Goal: Navigation & Orientation: Find specific page/section

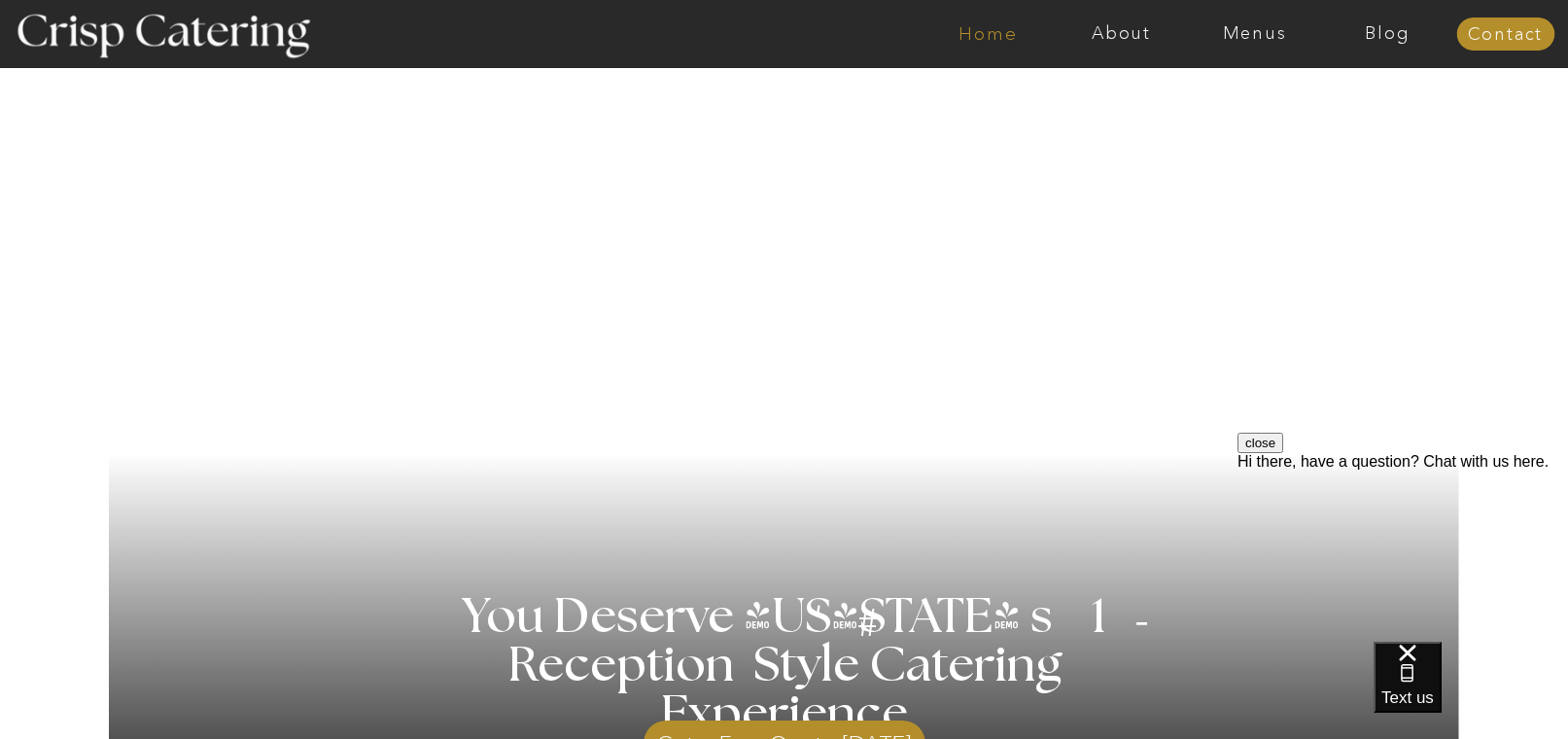
click at [989, 42] on nav "Home" at bounding box center [988, 34] width 133 height 19
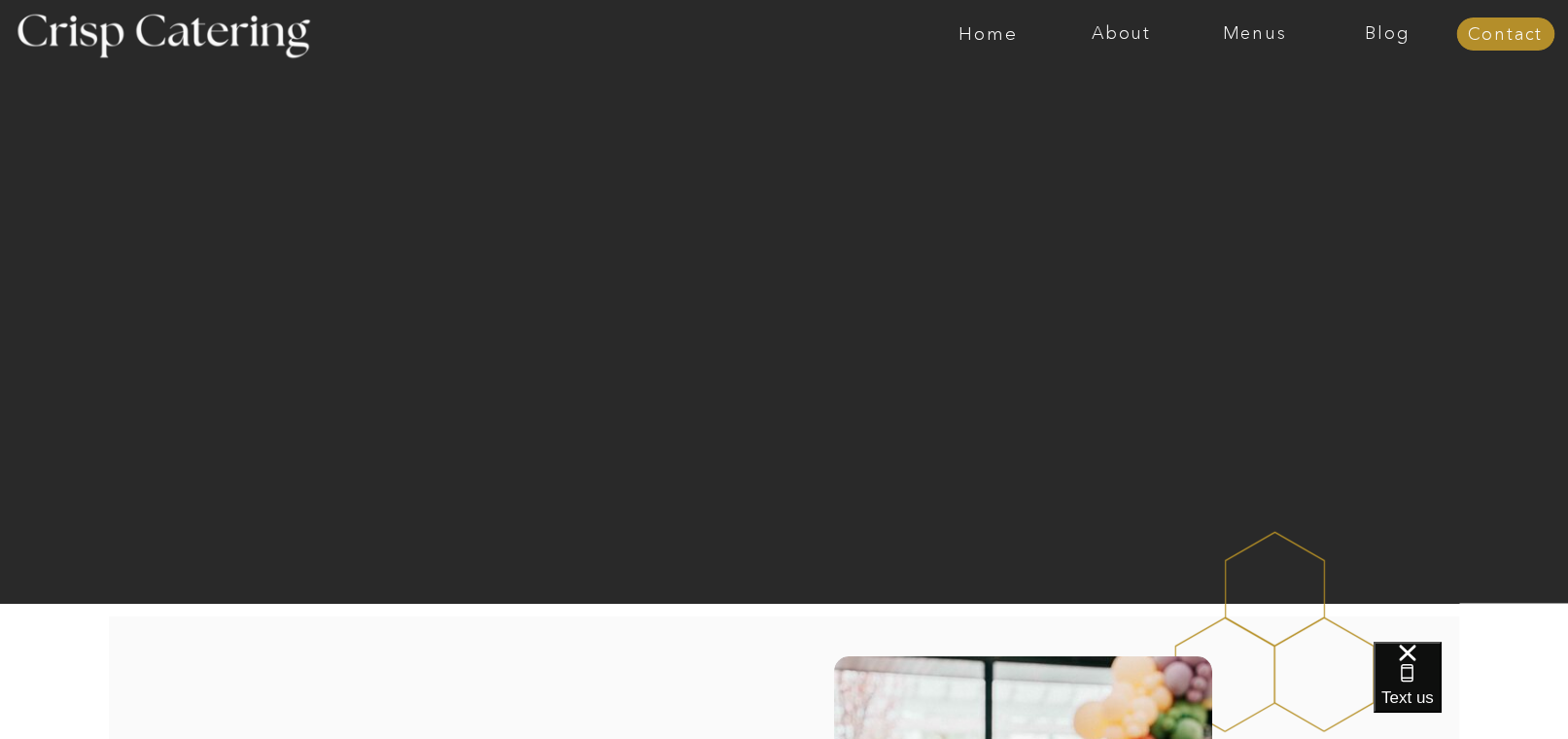
click at [1125, 51] on div at bounding box center [860, 34] width 3082 height 68
click at [1271, 32] on nav "Menus" at bounding box center [1254, 34] width 133 height 19
click at [1207, 96] on nav "Summer (Mar-Aug)" at bounding box center [1260, 88] width 174 height 18
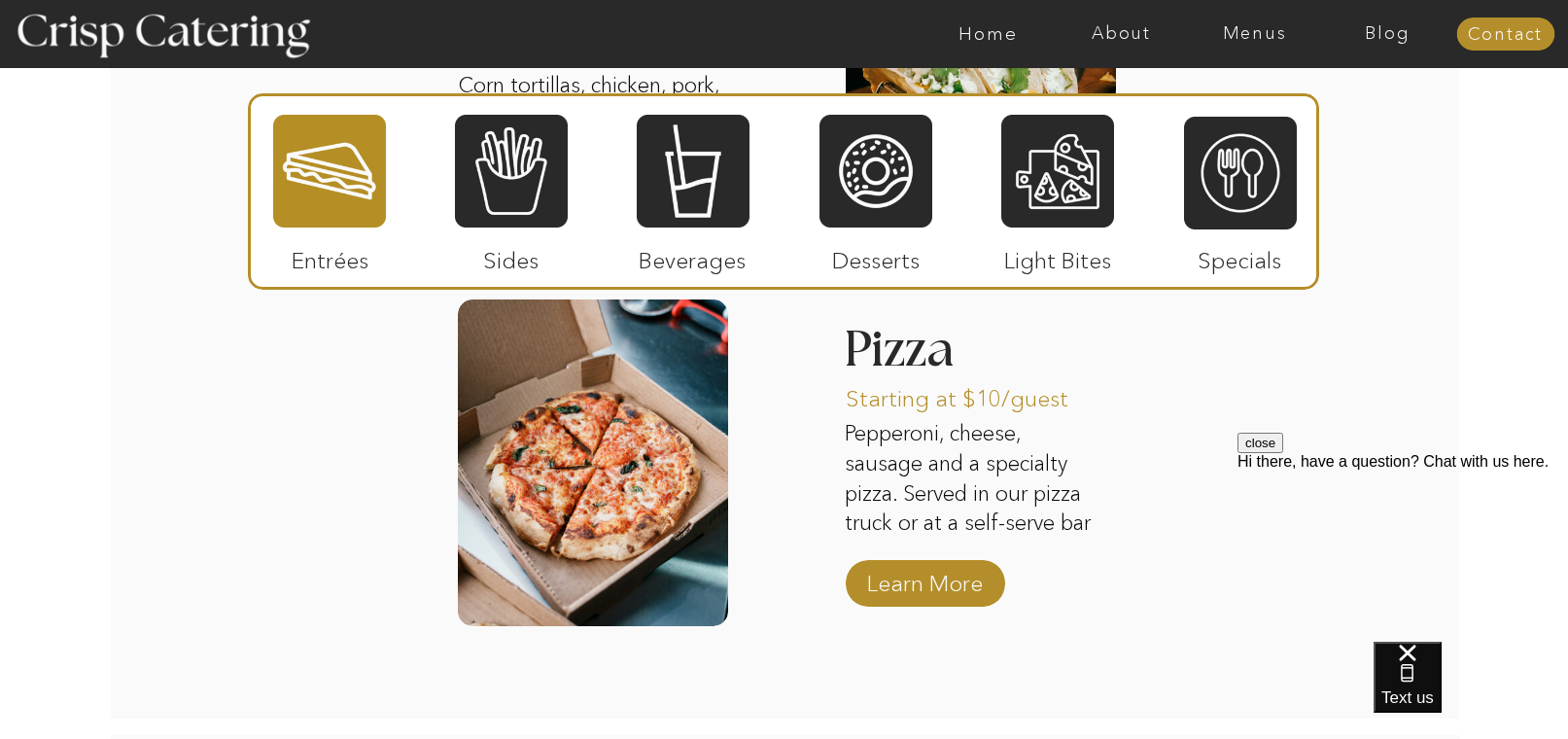
scroll to position [2631, 0]
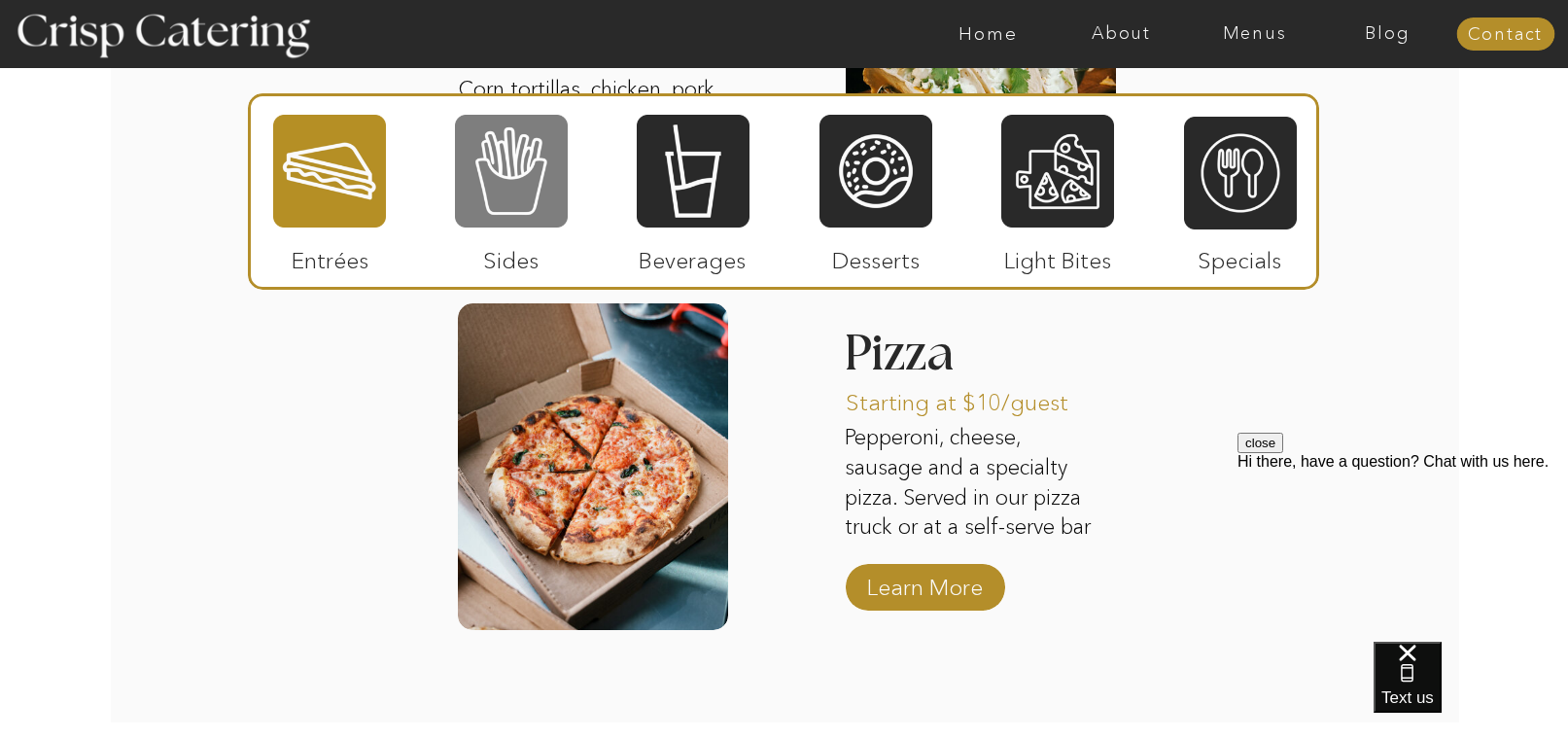
click at [560, 168] on div at bounding box center [511, 171] width 113 height 117
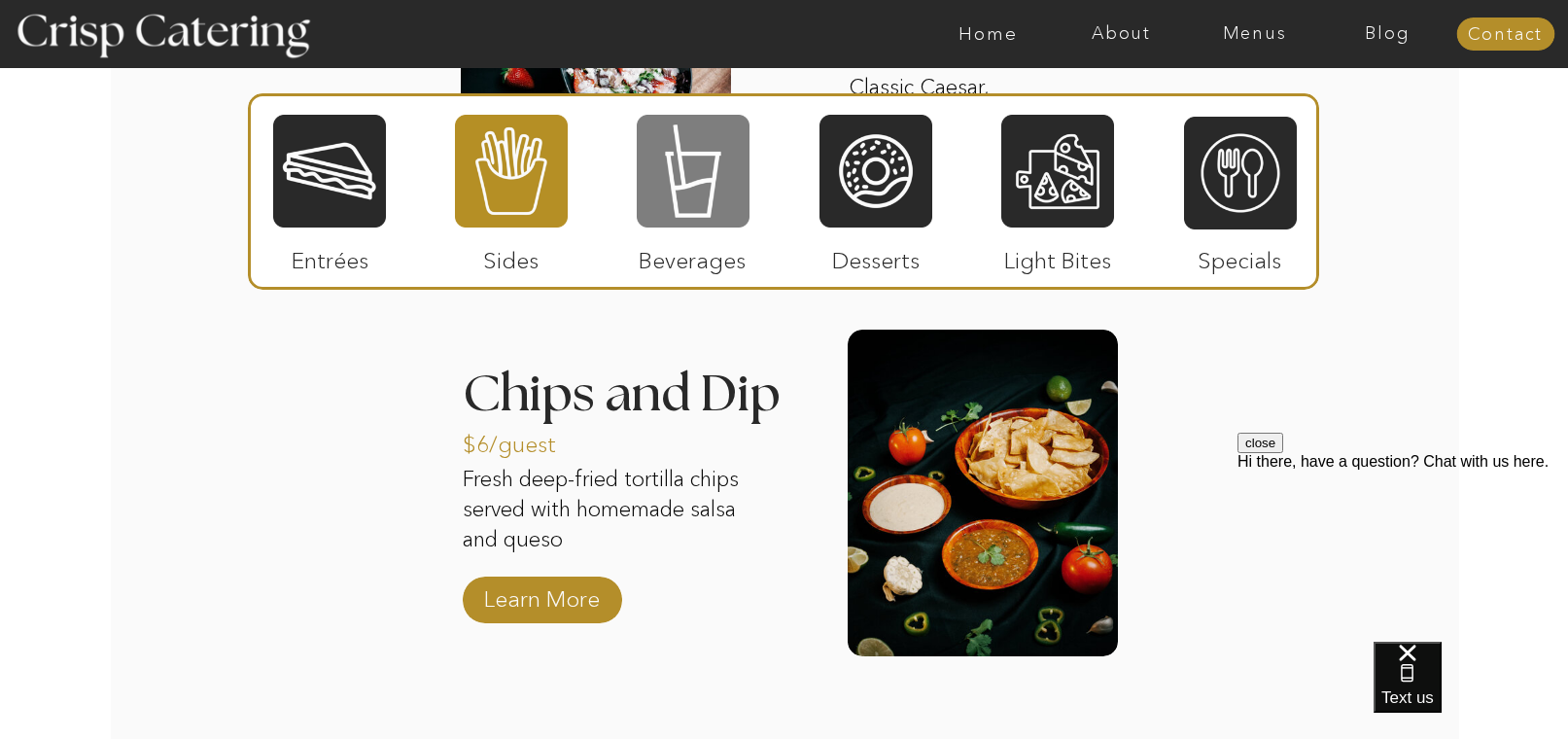
click at [692, 184] on div at bounding box center [693, 171] width 113 height 117
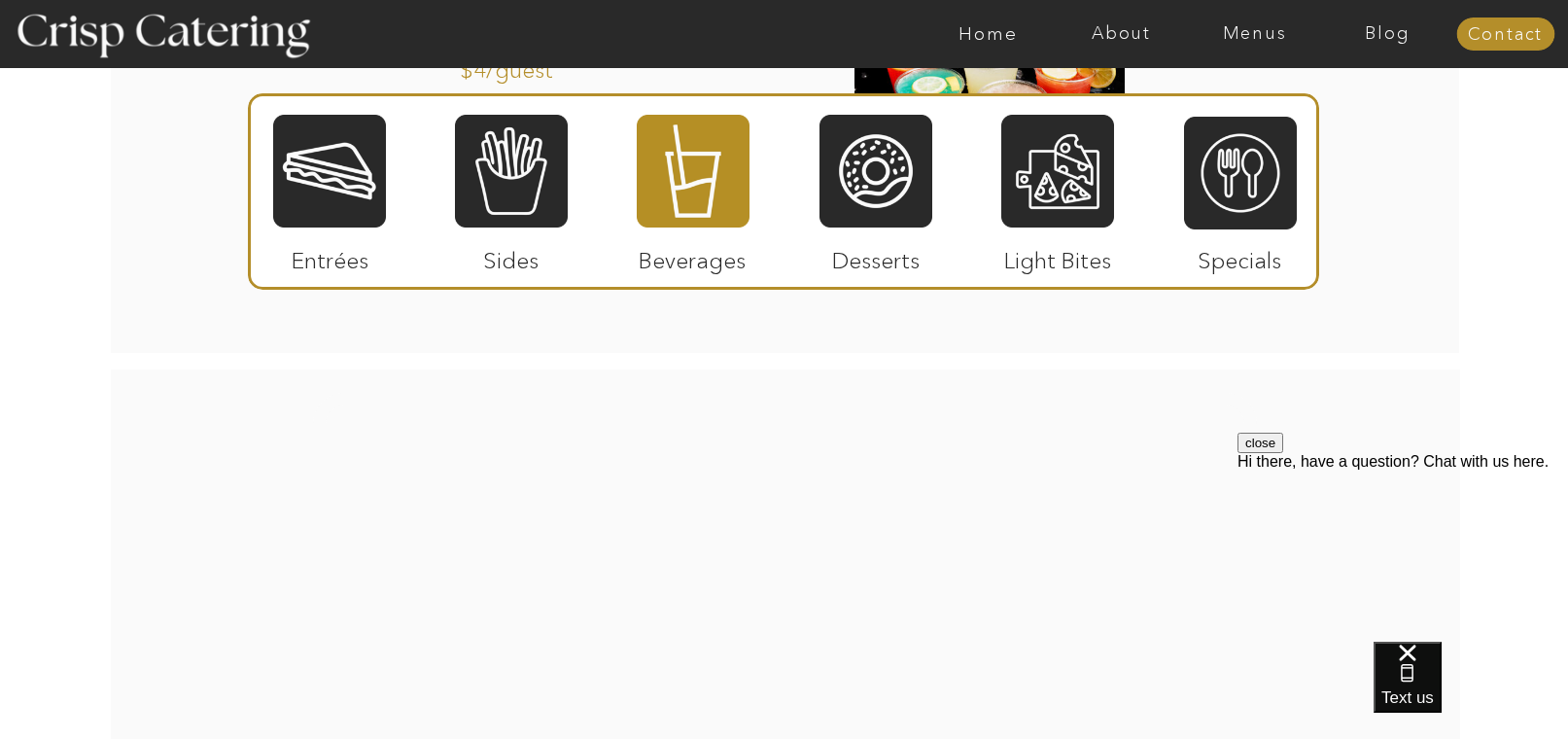
drag, startPoint x: 550, startPoint y: 201, endPoint x: 558, endPoint y: 220, distance: 20.6
click at [550, 201] on div at bounding box center [511, 171] width 113 height 117
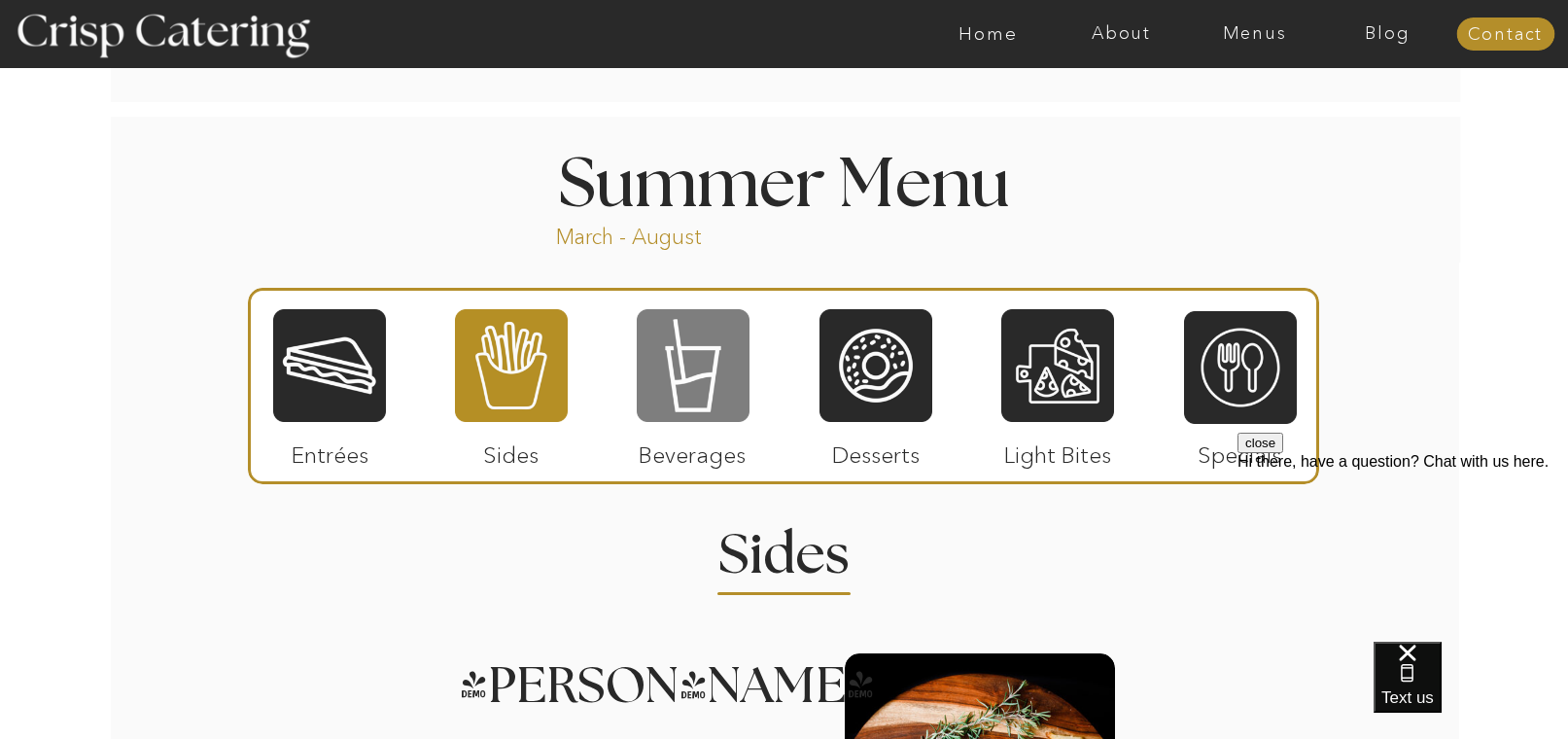
scroll to position [1545, 0]
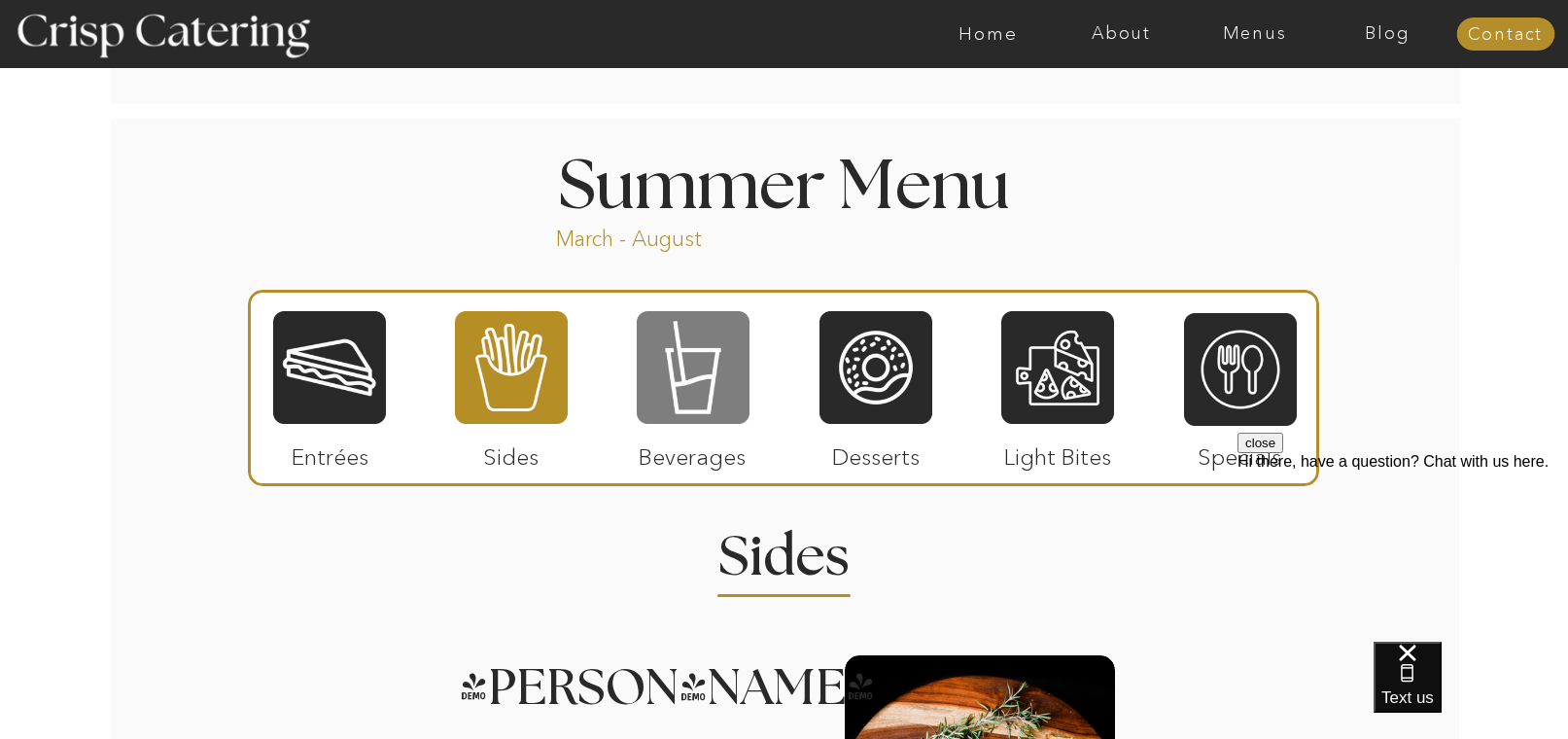
click at [659, 345] on div at bounding box center [693, 367] width 113 height 117
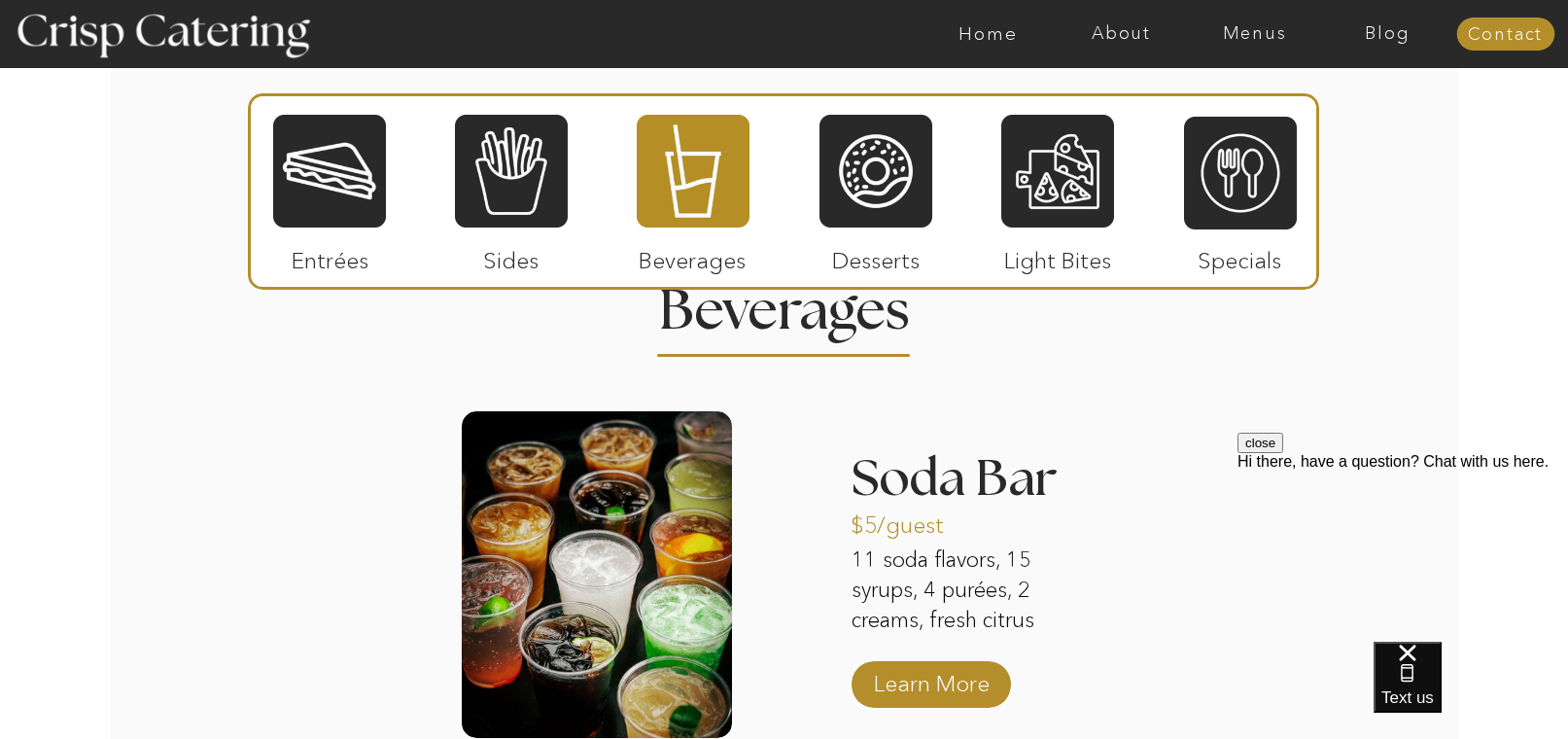
scroll to position [1773, 0]
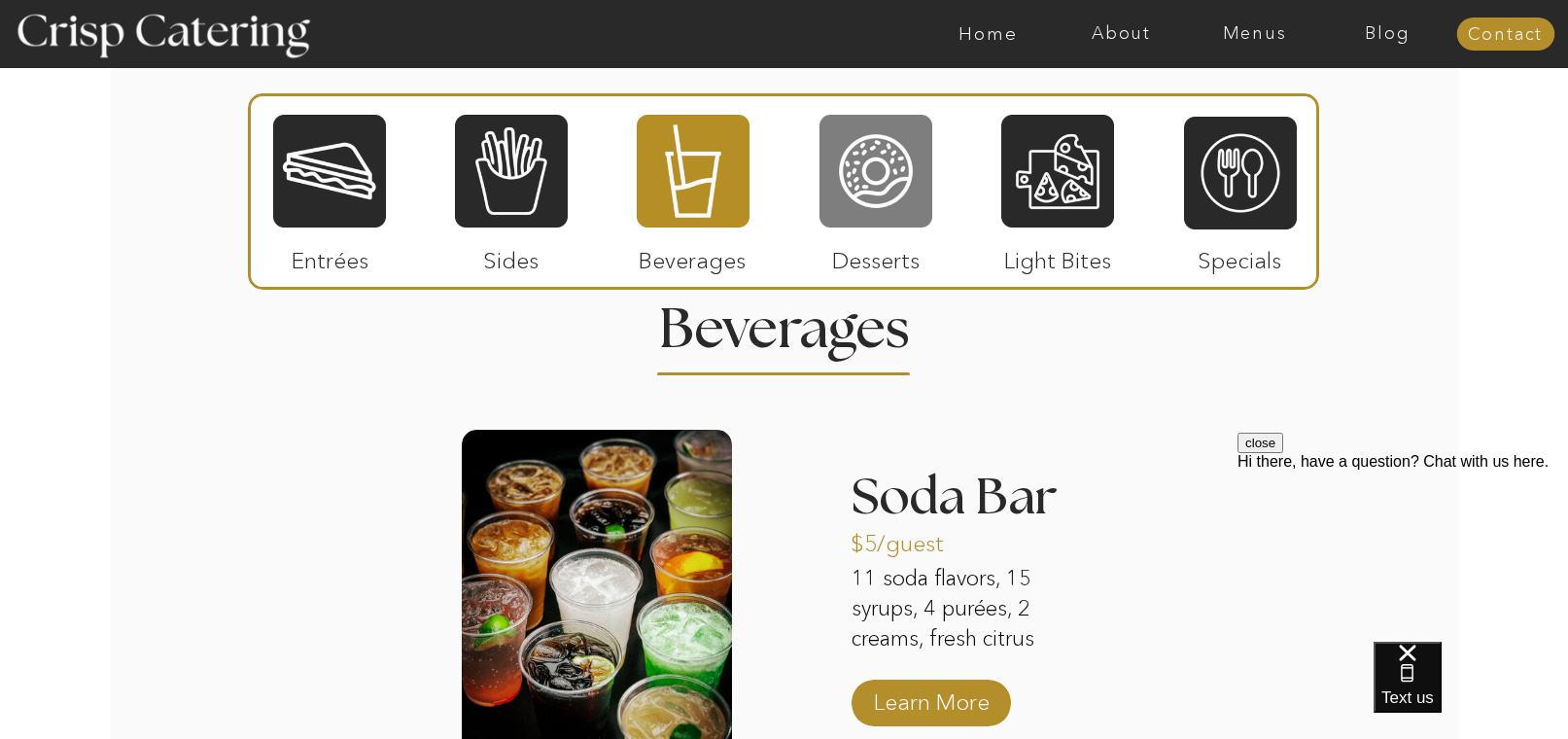
click at [880, 221] on div at bounding box center [877, 171] width 113 height 117
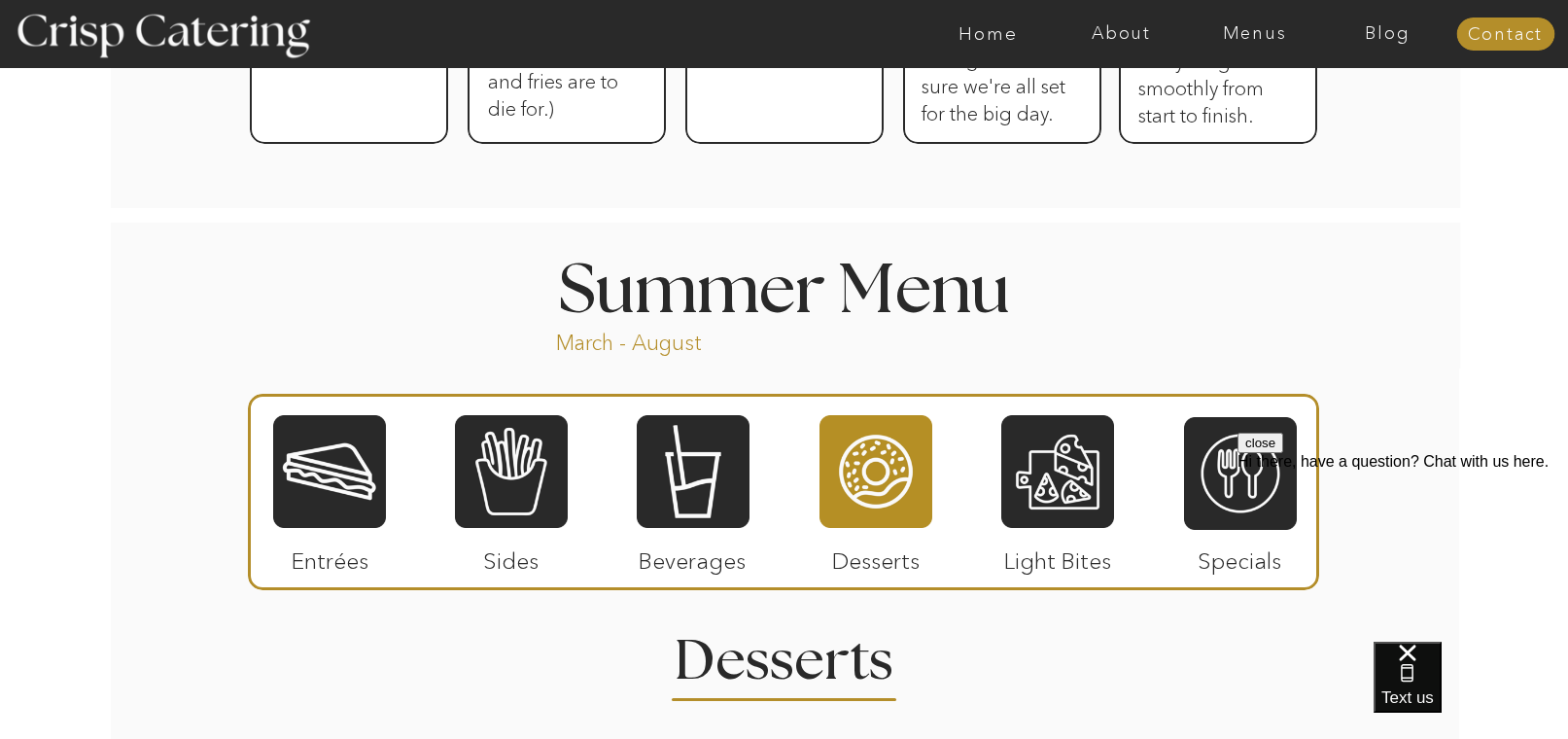
scroll to position [1443, 0]
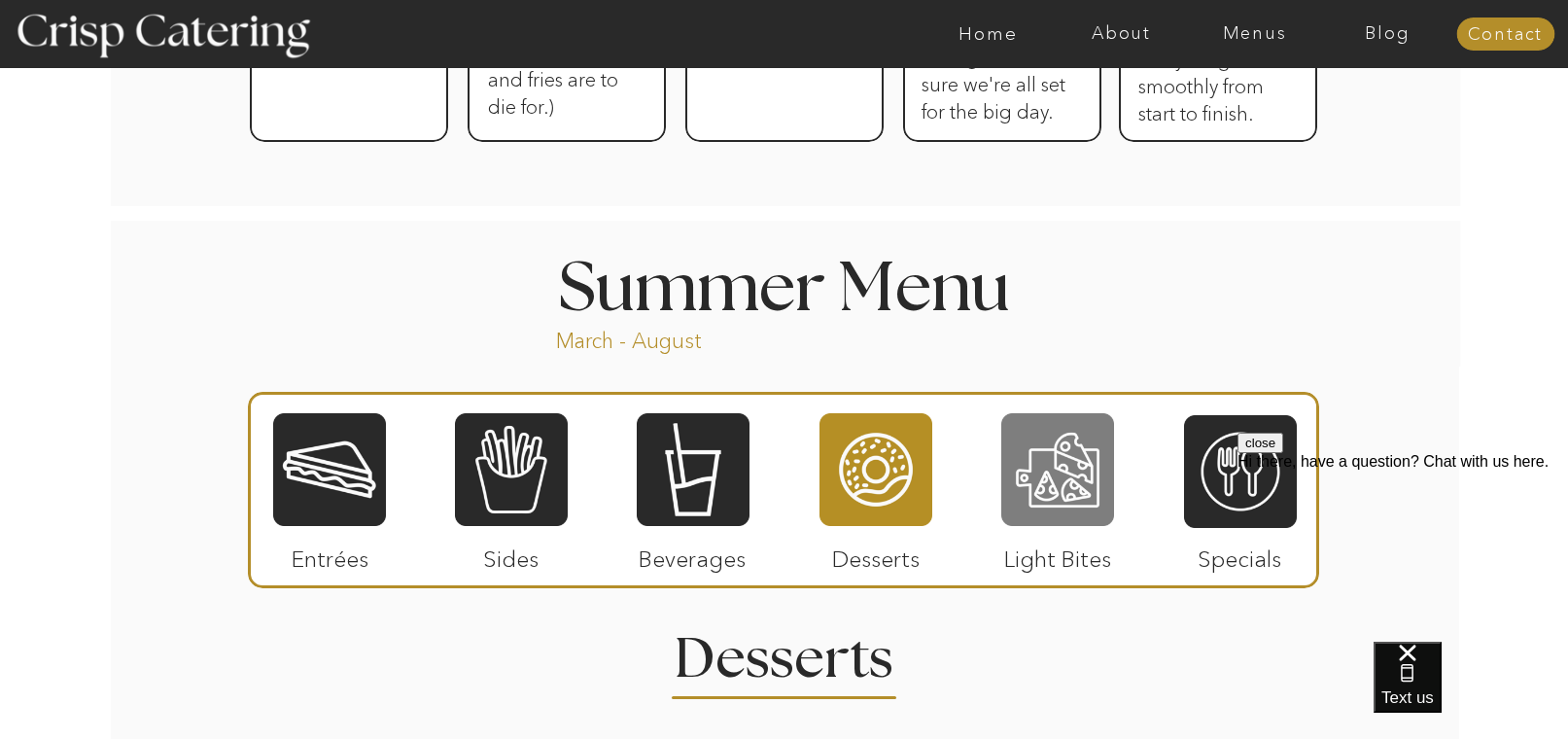
click at [1047, 494] on div at bounding box center [1058, 469] width 113 height 117
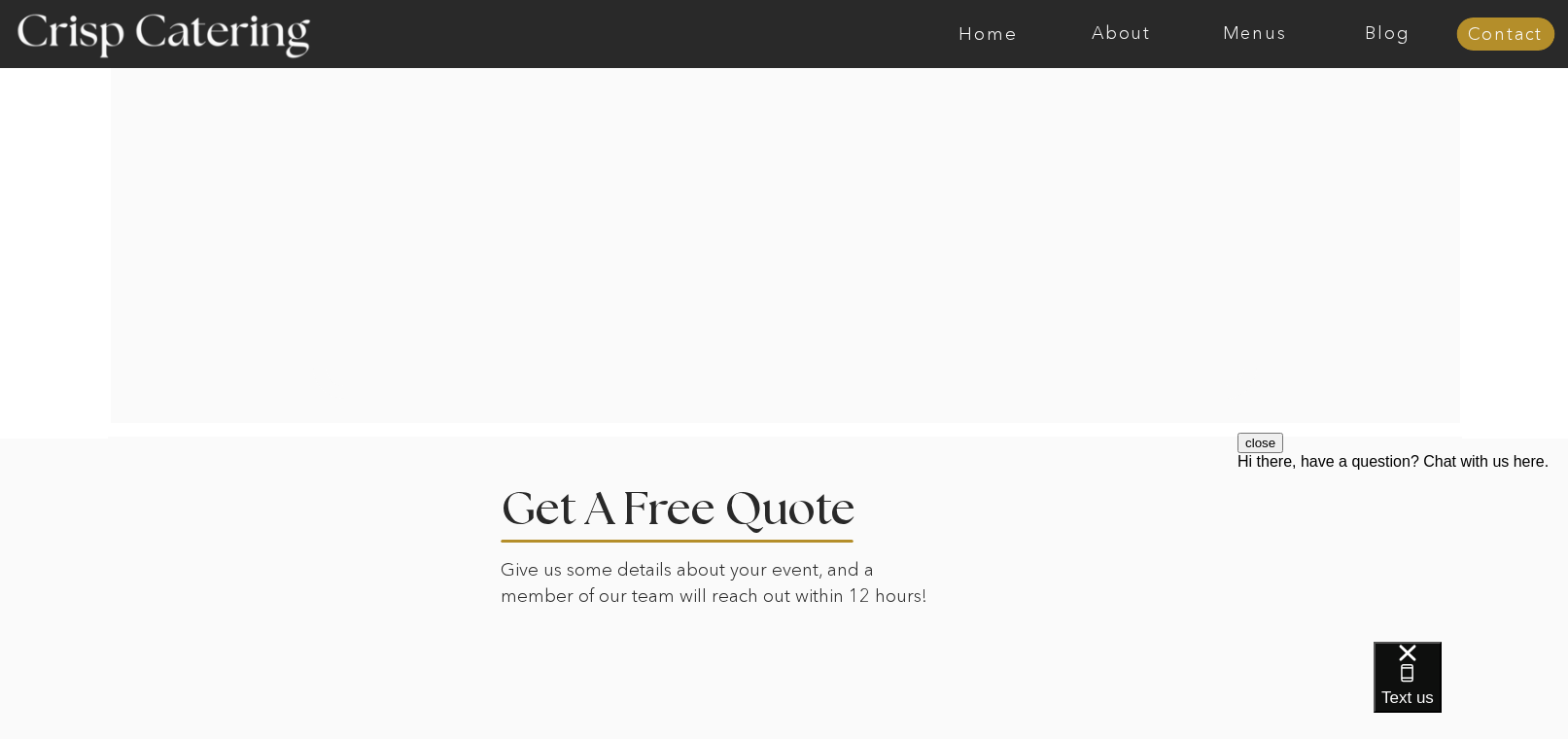
scroll to position [2841, 0]
